Goal: Task Accomplishment & Management: Manage account settings

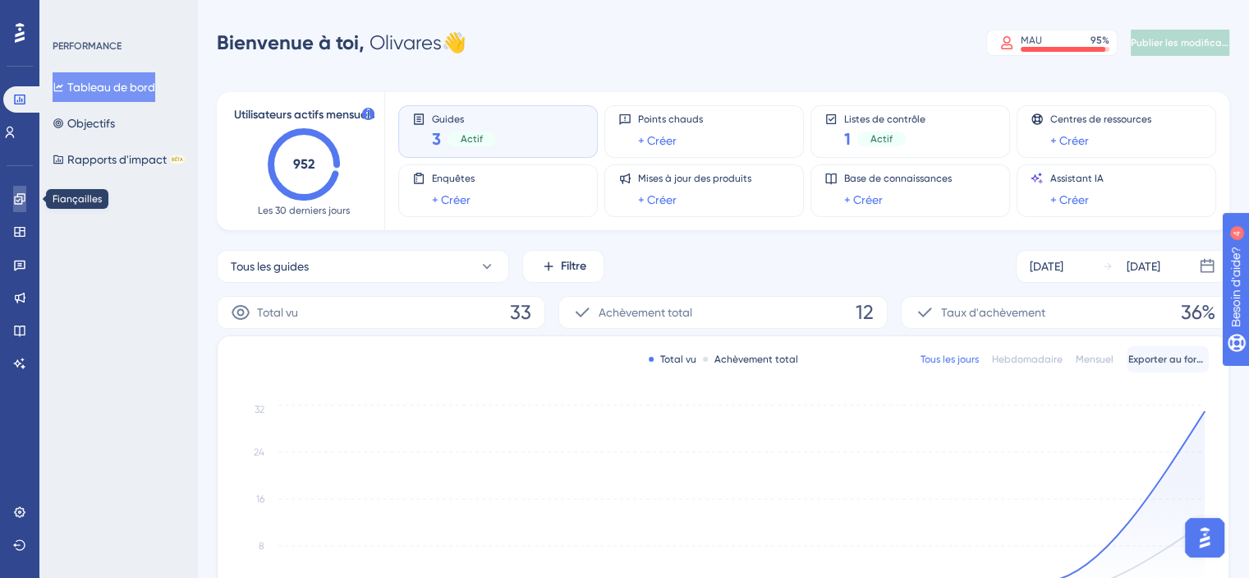
click at [21, 203] on icon at bounding box center [19, 198] width 11 height 11
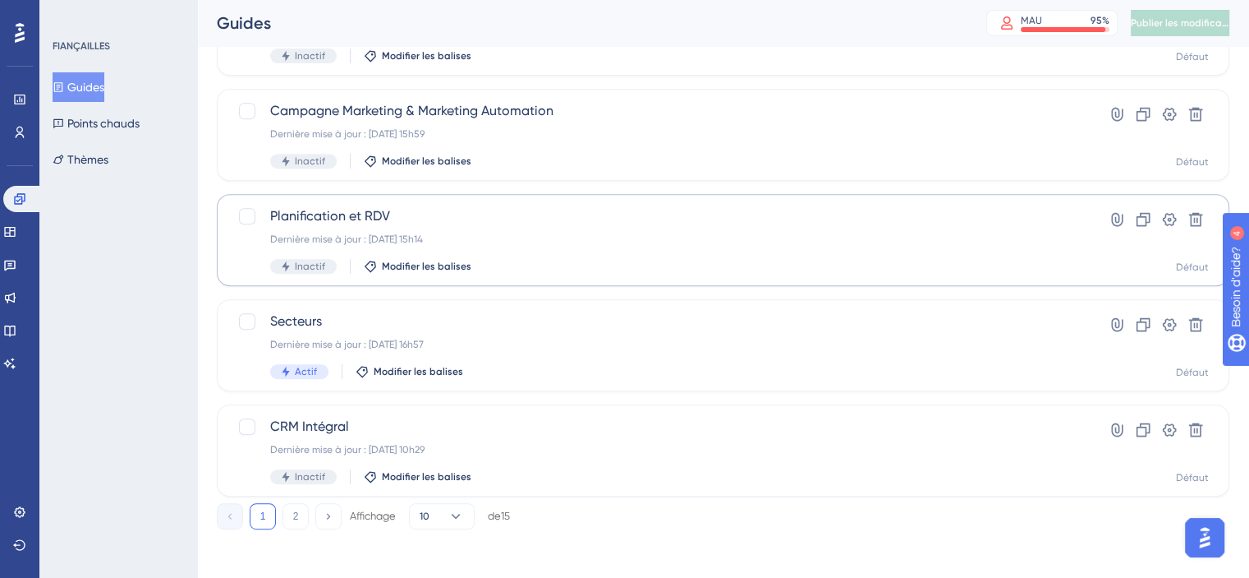
scroll to position [697, 0]
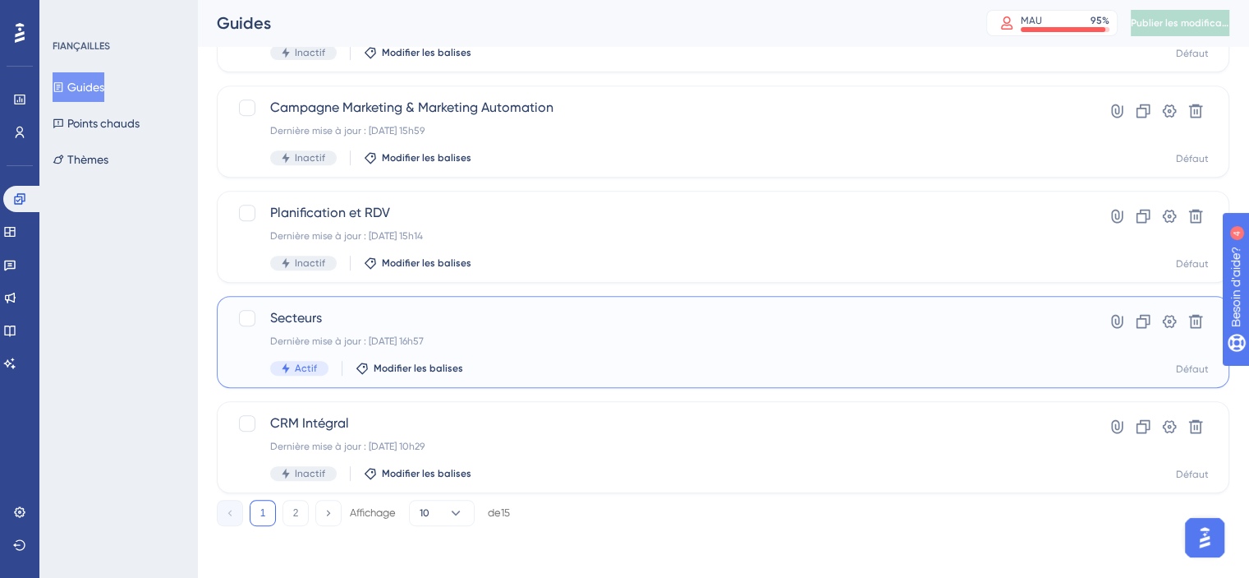
click at [309, 326] on span "Secteurs" at bounding box center [657, 318] width 775 height 20
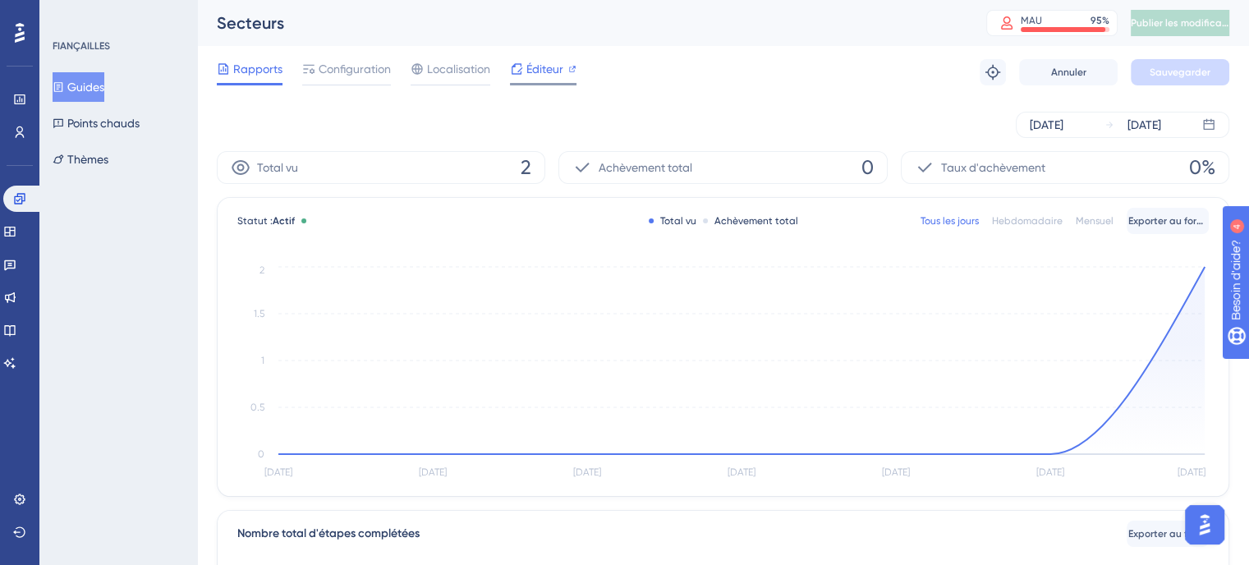
click at [528, 78] on span "Éditeur" at bounding box center [545, 69] width 37 height 20
click at [88, 88] on font "Guides" at bounding box center [85, 87] width 37 height 13
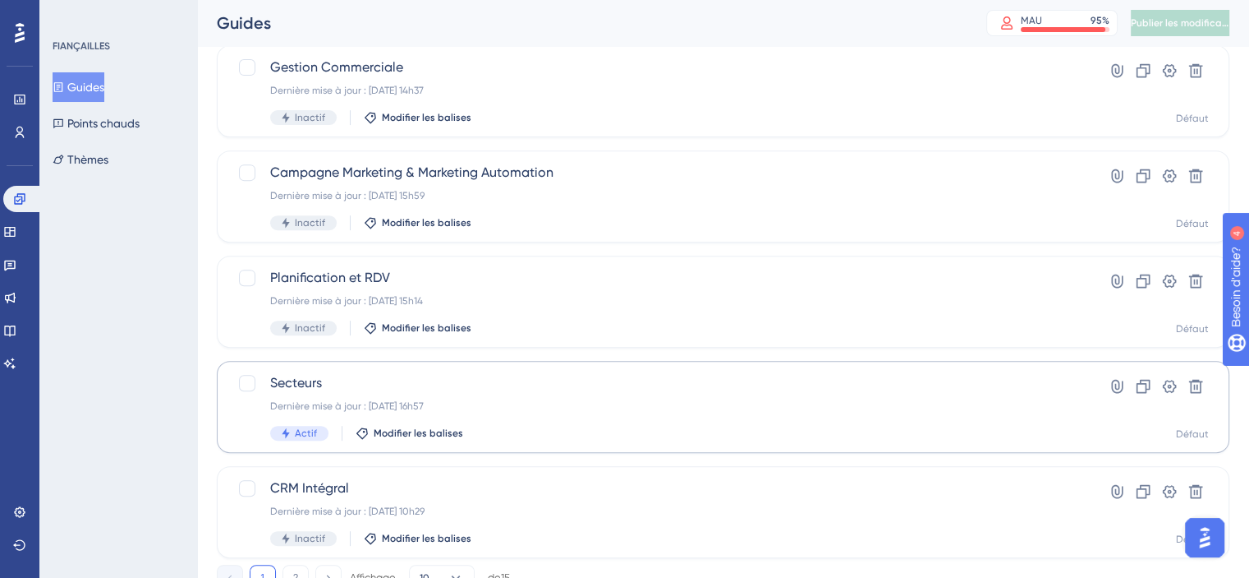
scroll to position [697, 0]
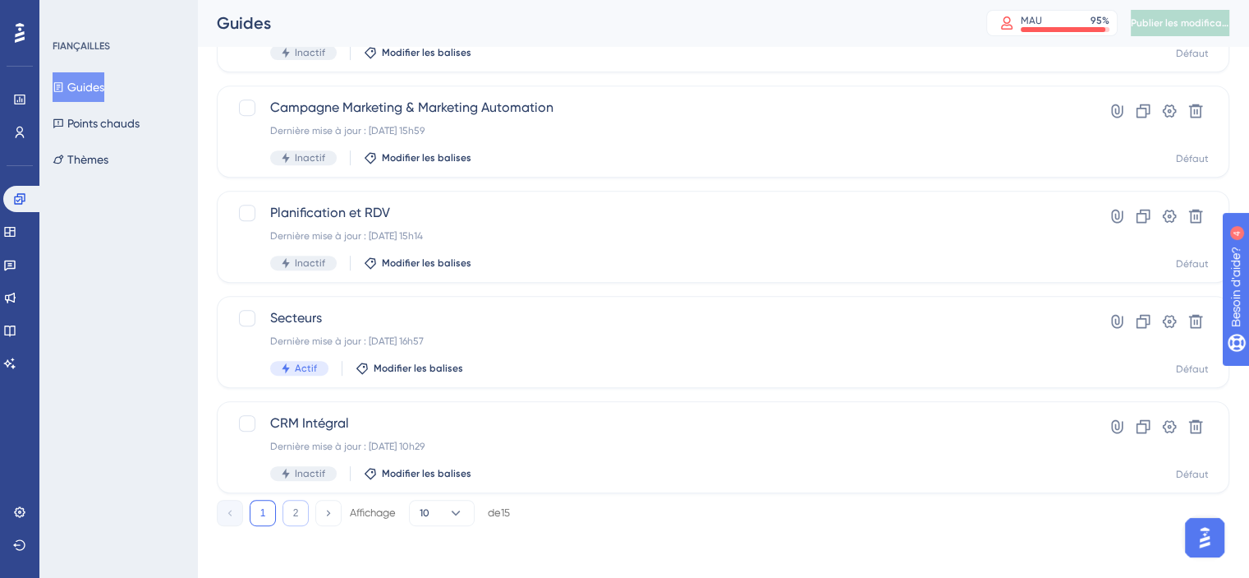
click at [285, 512] on button "2" at bounding box center [296, 512] width 26 height 26
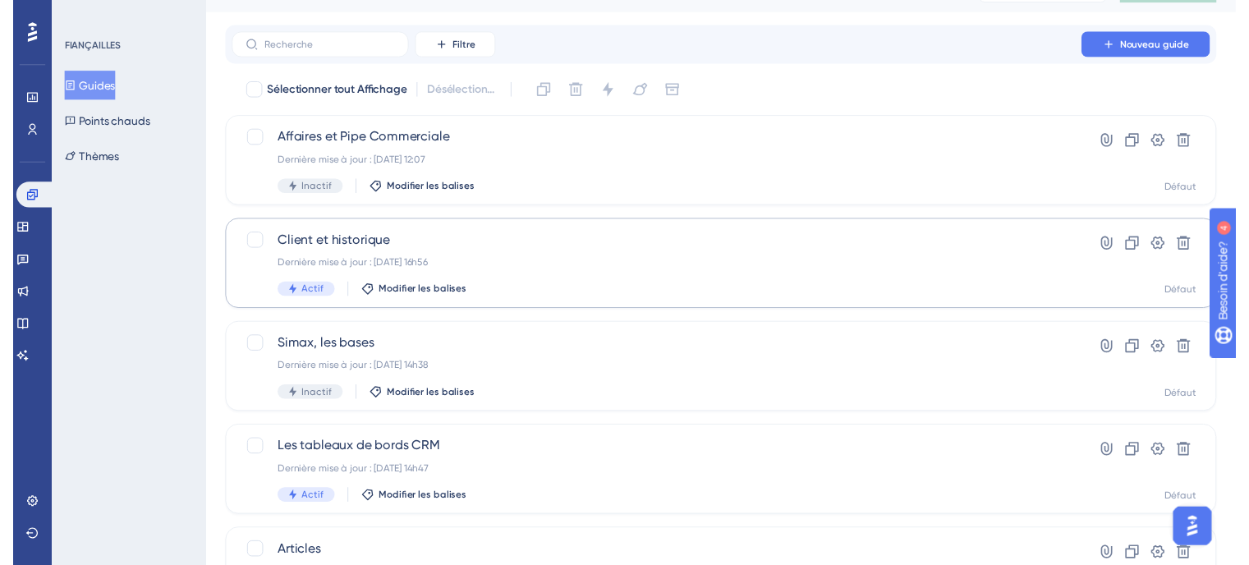
scroll to position [0, 0]
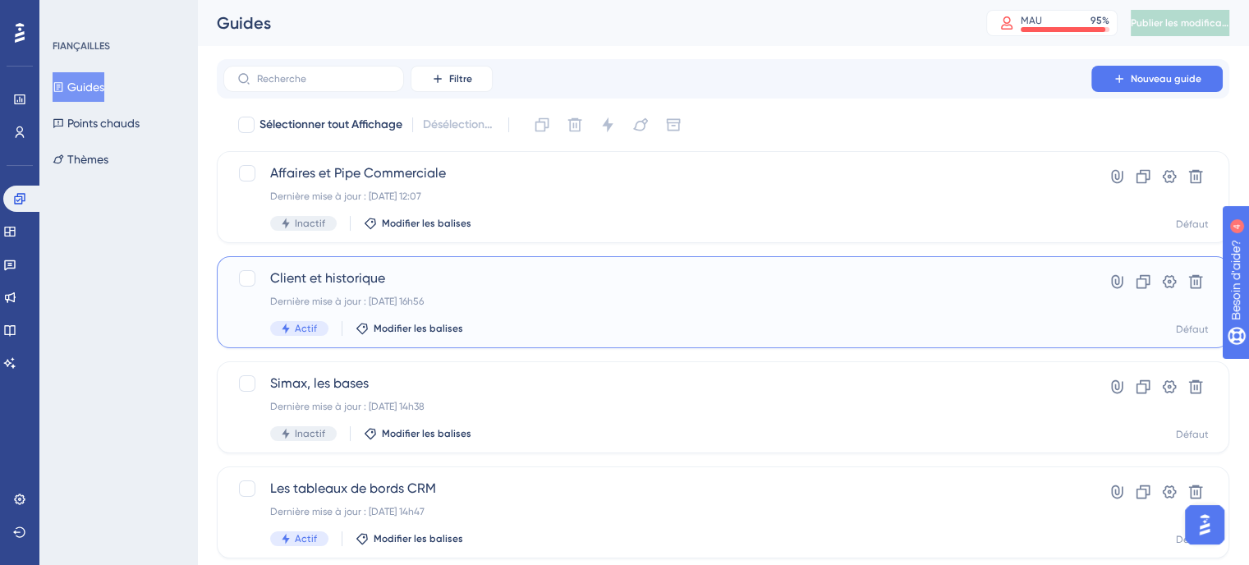
click at [324, 298] on font "Dernière mise à jour : 9 sept. 2025, 16h56" at bounding box center [347, 302] width 154 height 12
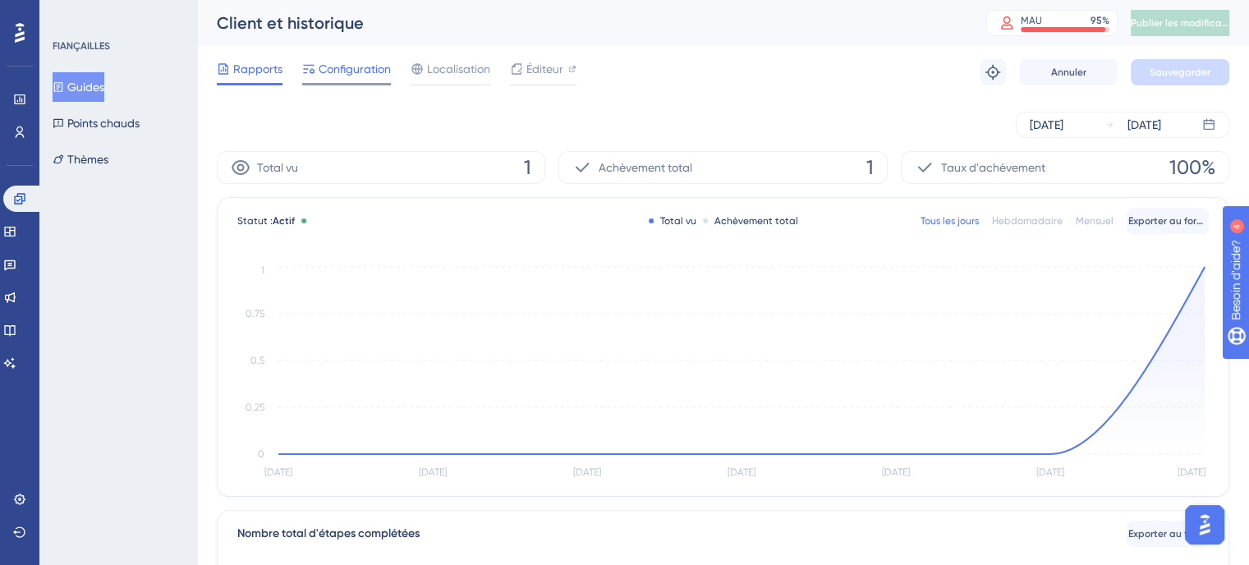
click at [379, 74] on font "Configuration" at bounding box center [355, 68] width 72 height 13
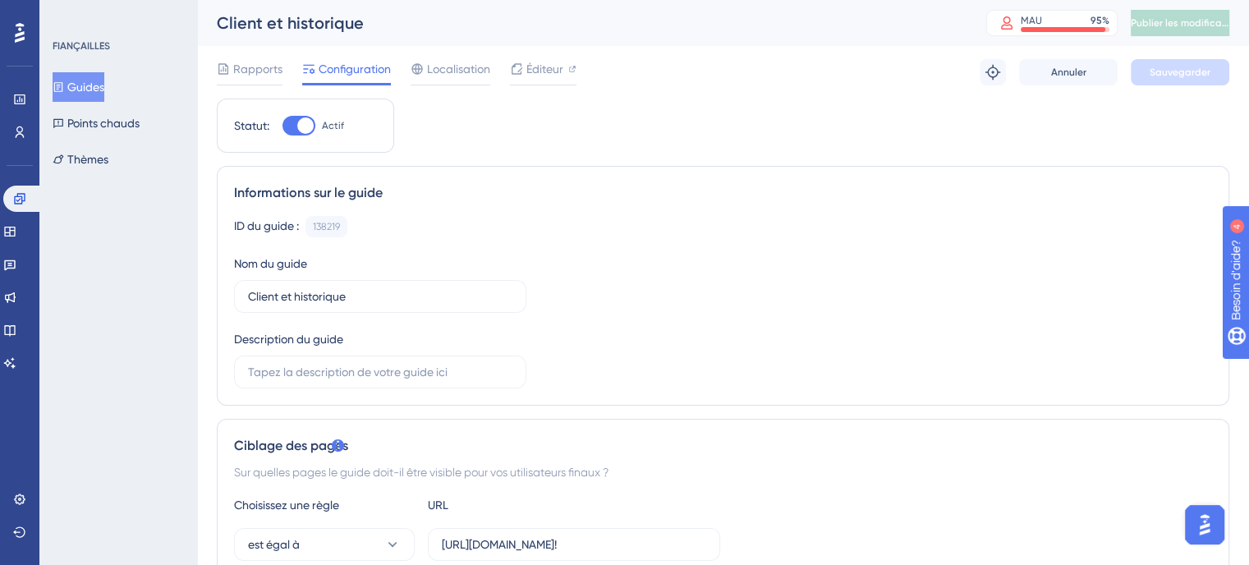
click at [292, 131] on div at bounding box center [299, 126] width 33 height 20
click at [283, 127] on input "Actif" at bounding box center [282, 126] width 1 height 1
checkbox input "false"
click at [1197, 76] on font "Sauvegarder" at bounding box center [1180, 73] width 61 height 12
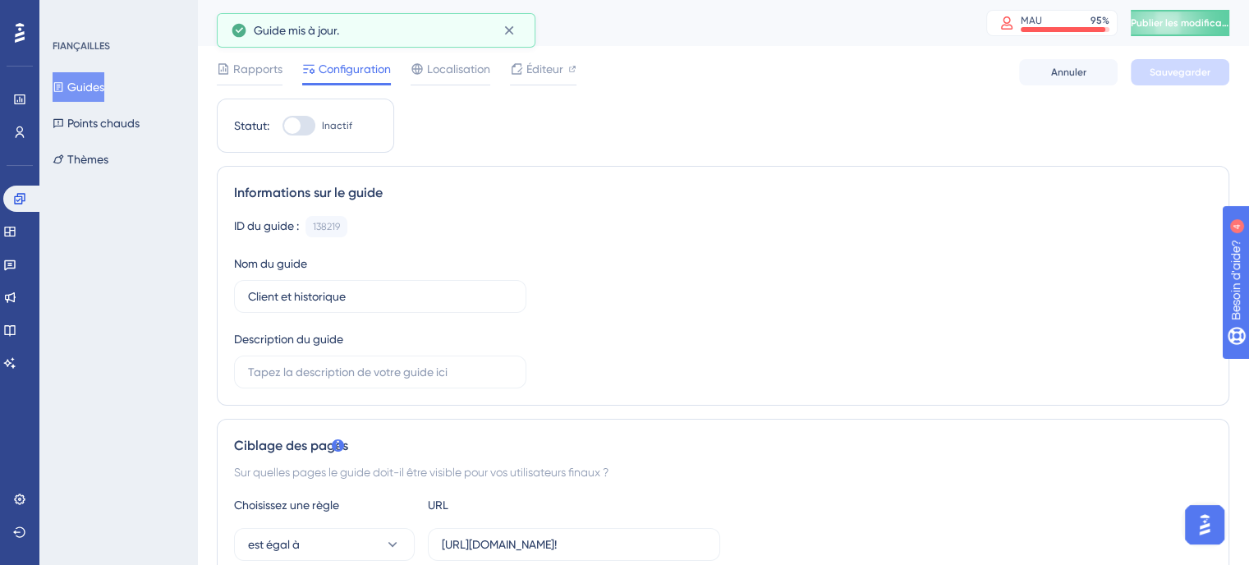
click at [98, 94] on font "Guides" at bounding box center [85, 87] width 37 height 13
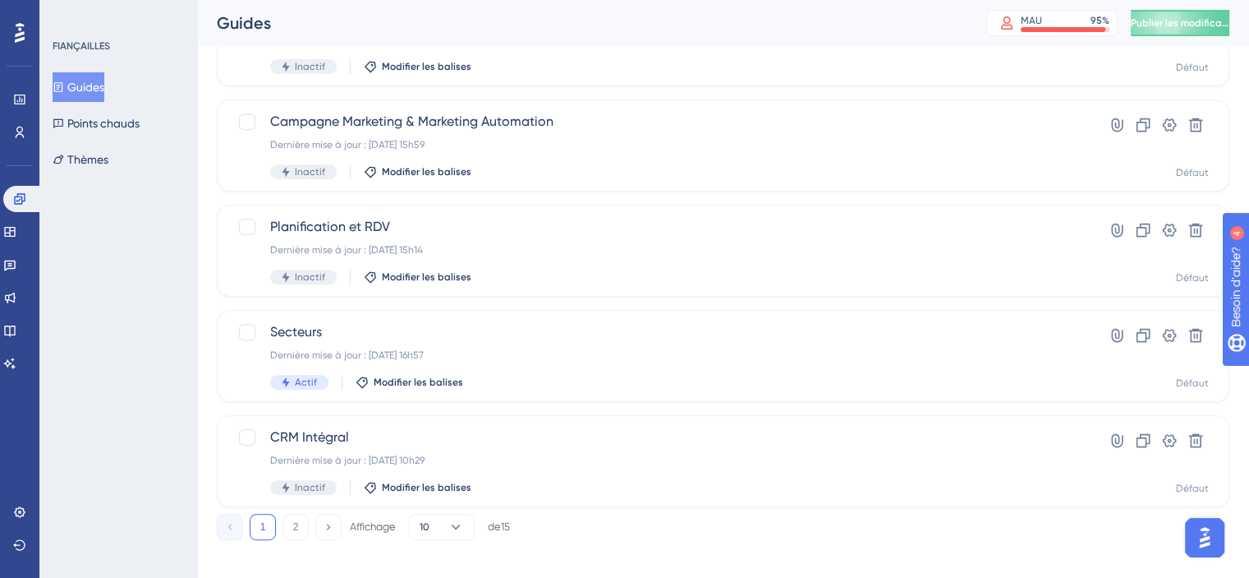
scroll to position [697, 0]
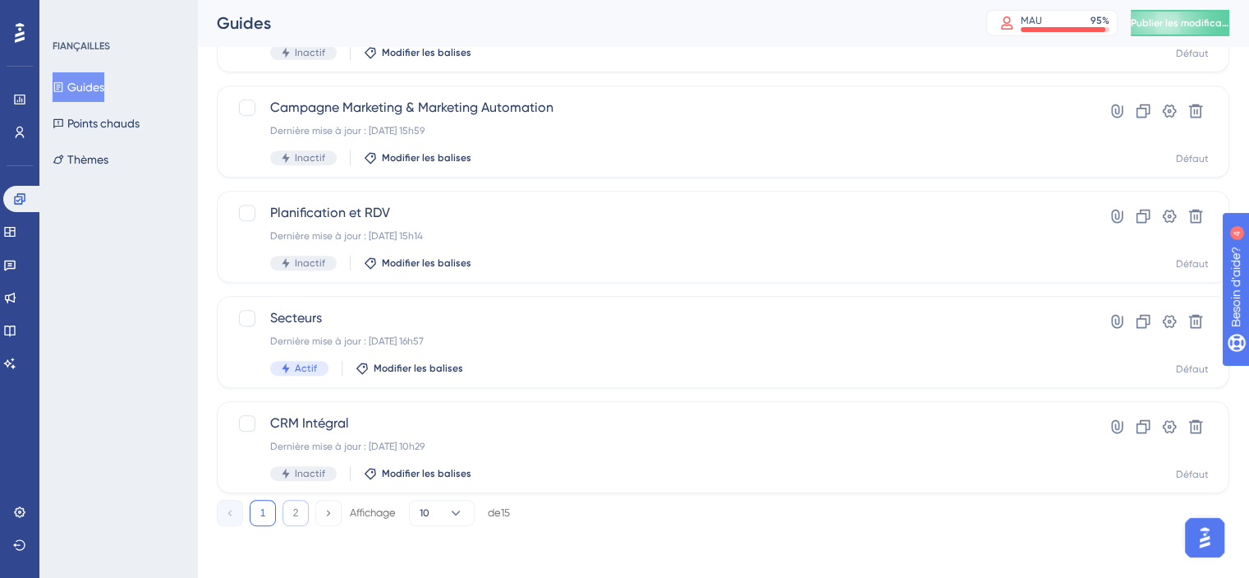
click at [293, 507] on font "2" at bounding box center [296, 513] width 6 height 12
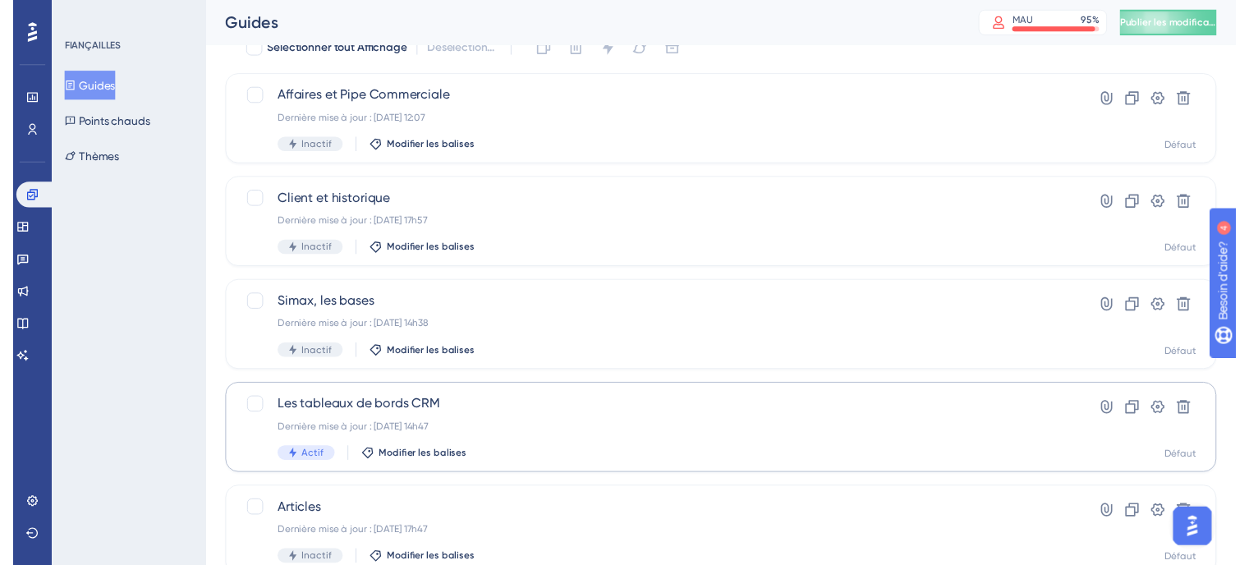
scroll to position [0, 0]
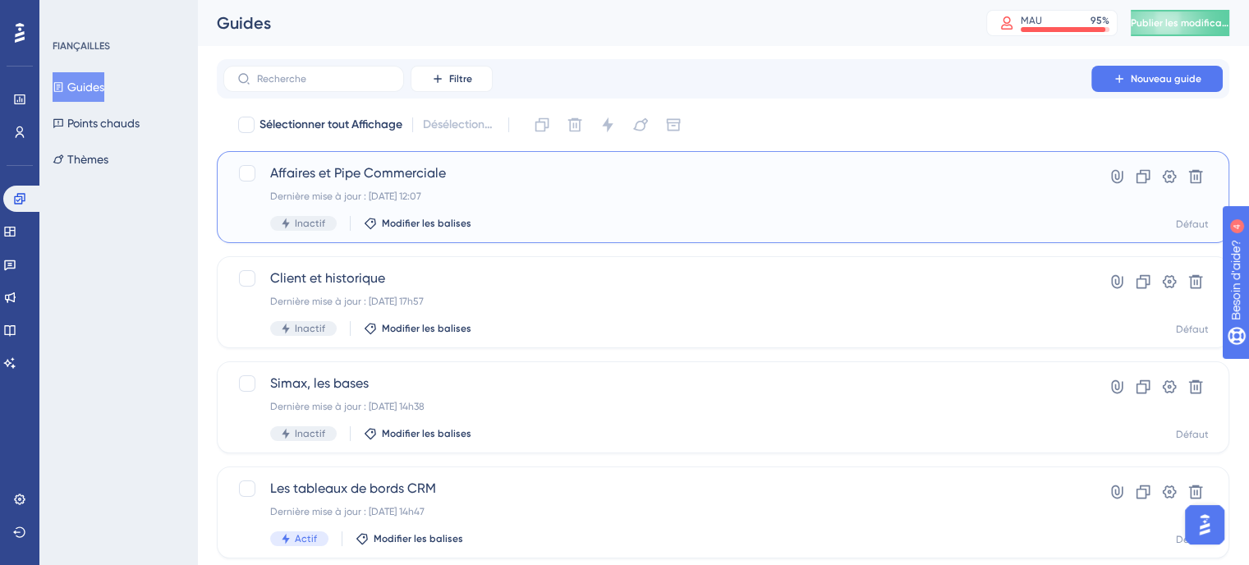
click at [339, 180] on font "Affaires et Pipe Commerciale" at bounding box center [358, 173] width 176 height 16
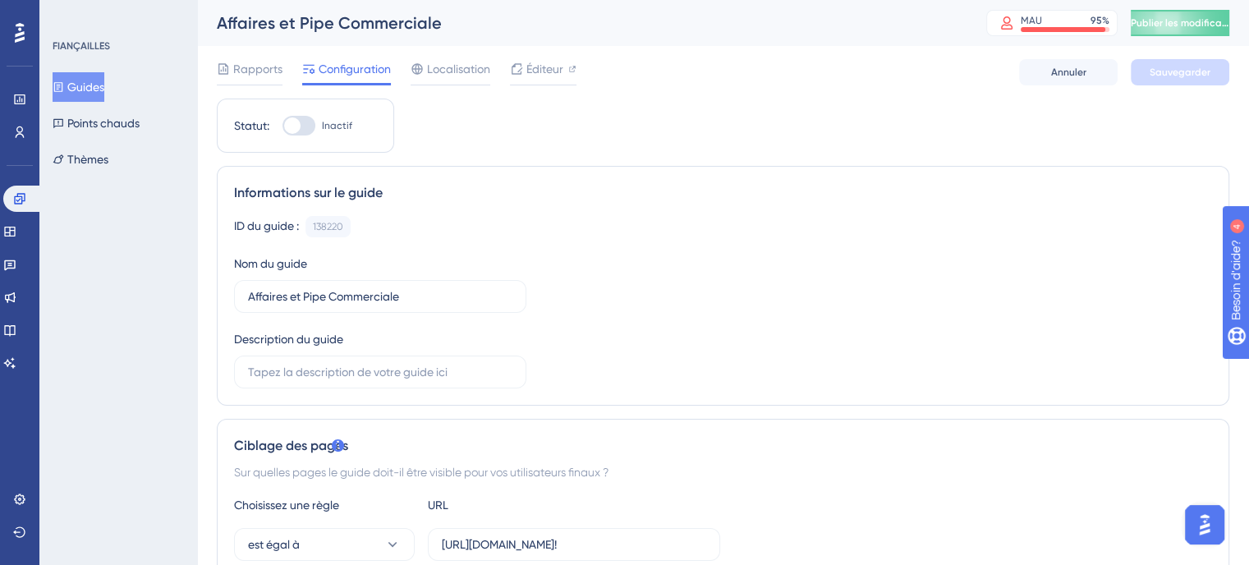
click at [309, 131] on div at bounding box center [299, 126] width 33 height 20
click at [283, 127] on input "Inactif" at bounding box center [282, 126] width 1 height 1
checkbox input "true"
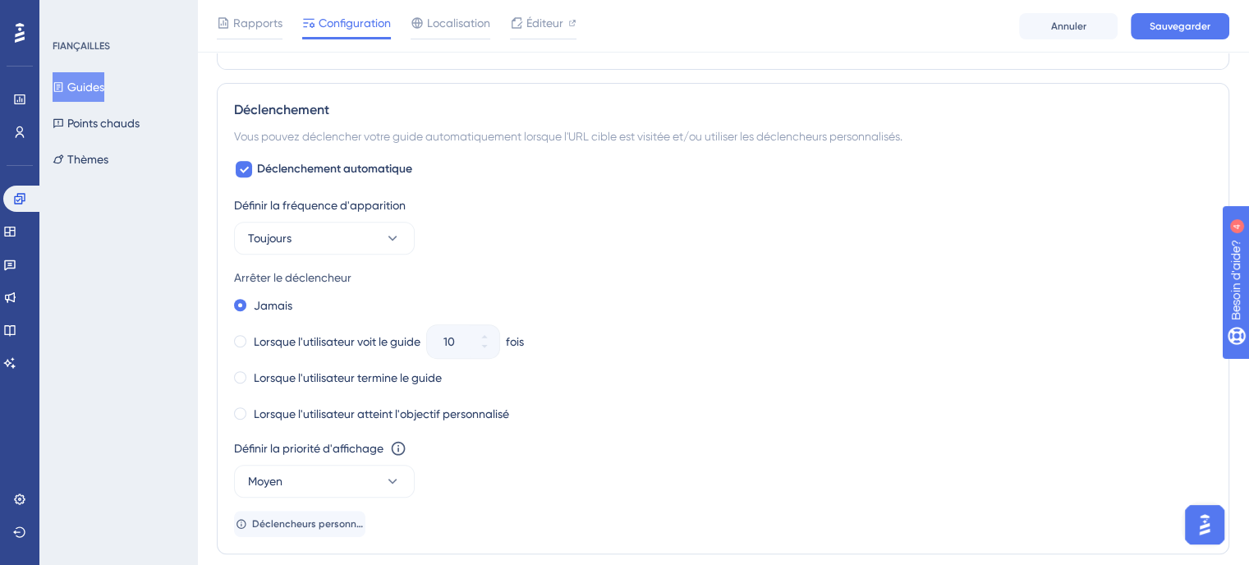
scroll to position [493, 0]
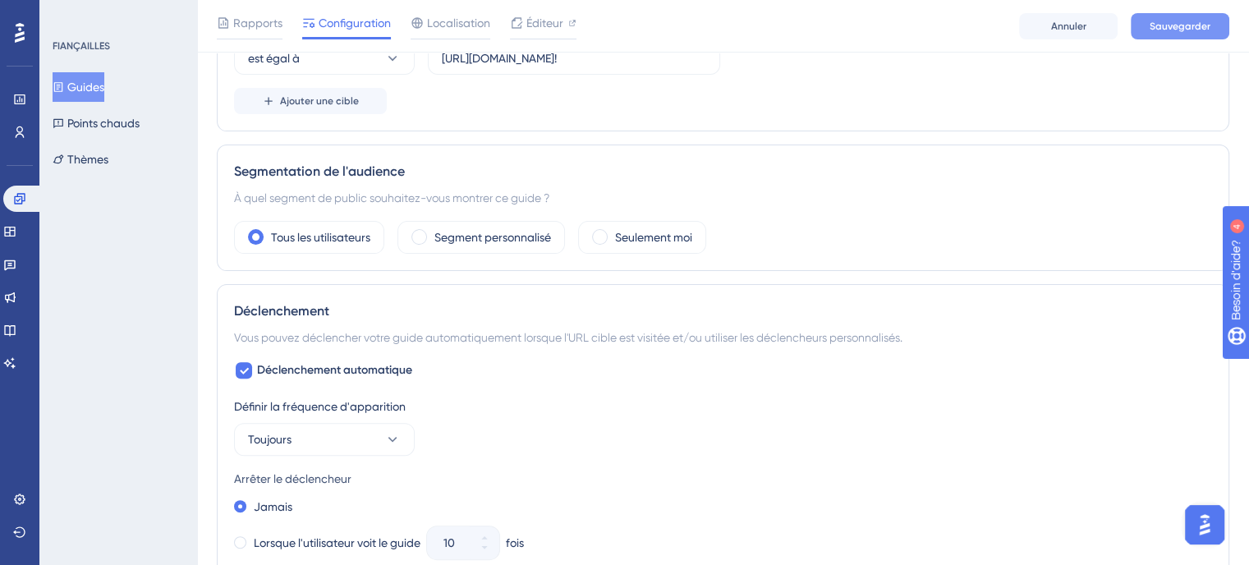
click at [1169, 25] on font "Sauvegarder" at bounding box center [1180, 27] width 61 height 12
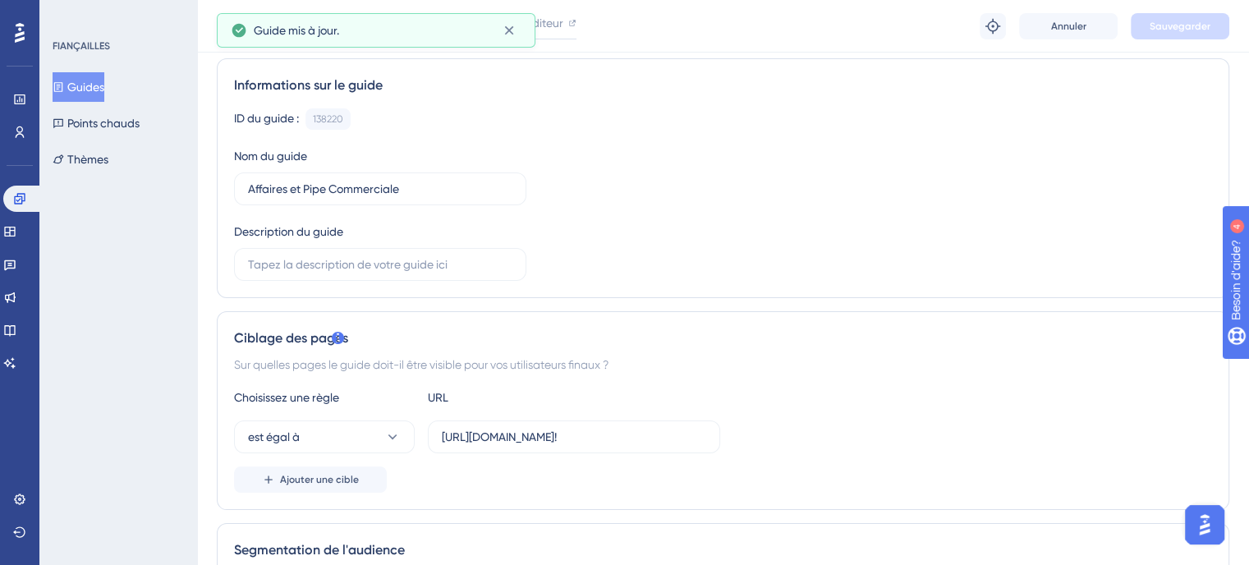
scroll to position [0, 0]
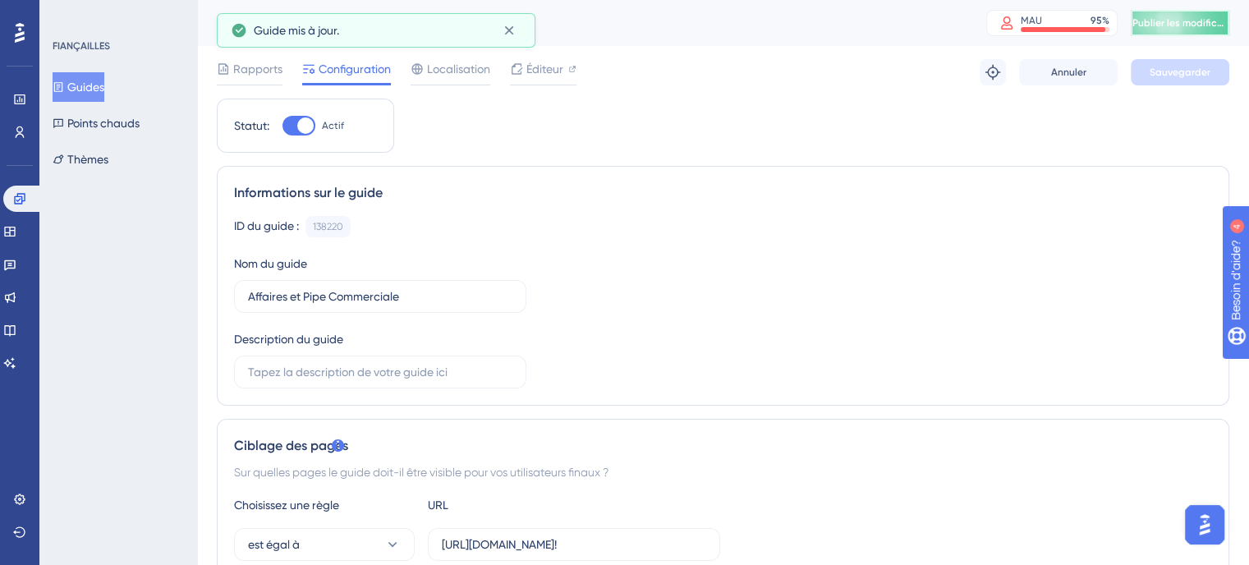
click at [1183, 25] on font "Publier les modifications" at bounding box center [1190, 23] width 114 height 12
